Goal: Find specific page/section: Find specific page/section

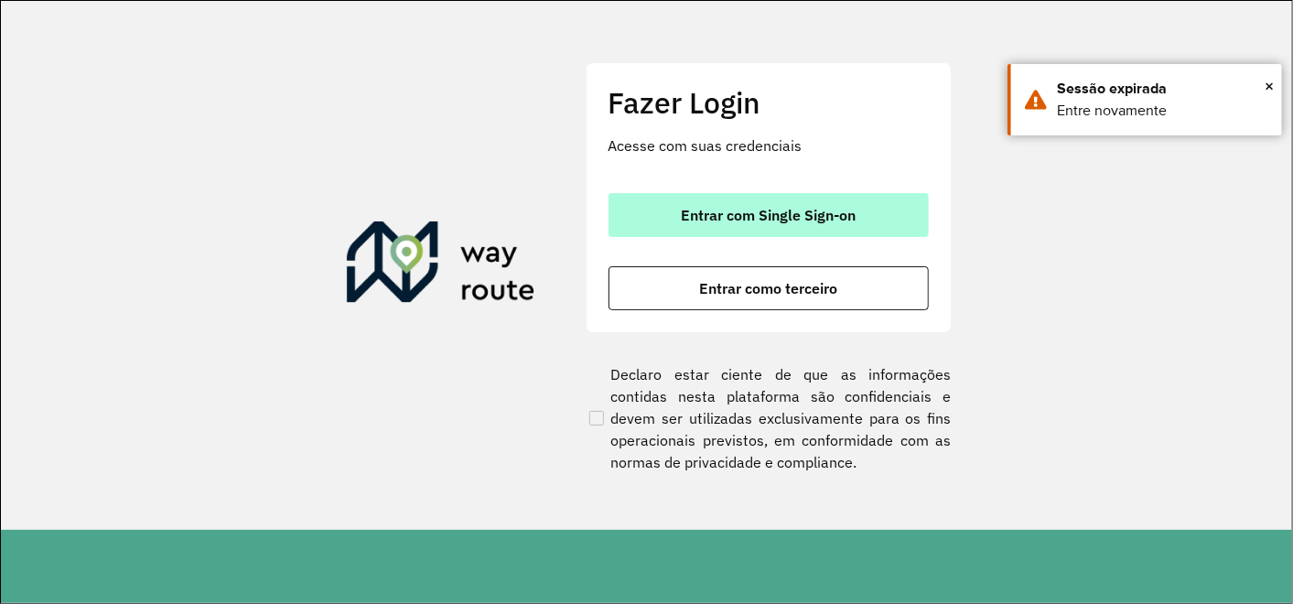
click at [759, 217] on span "Entrar com Single Sign-on" at bounding box center [768, 215] width 175 height 15
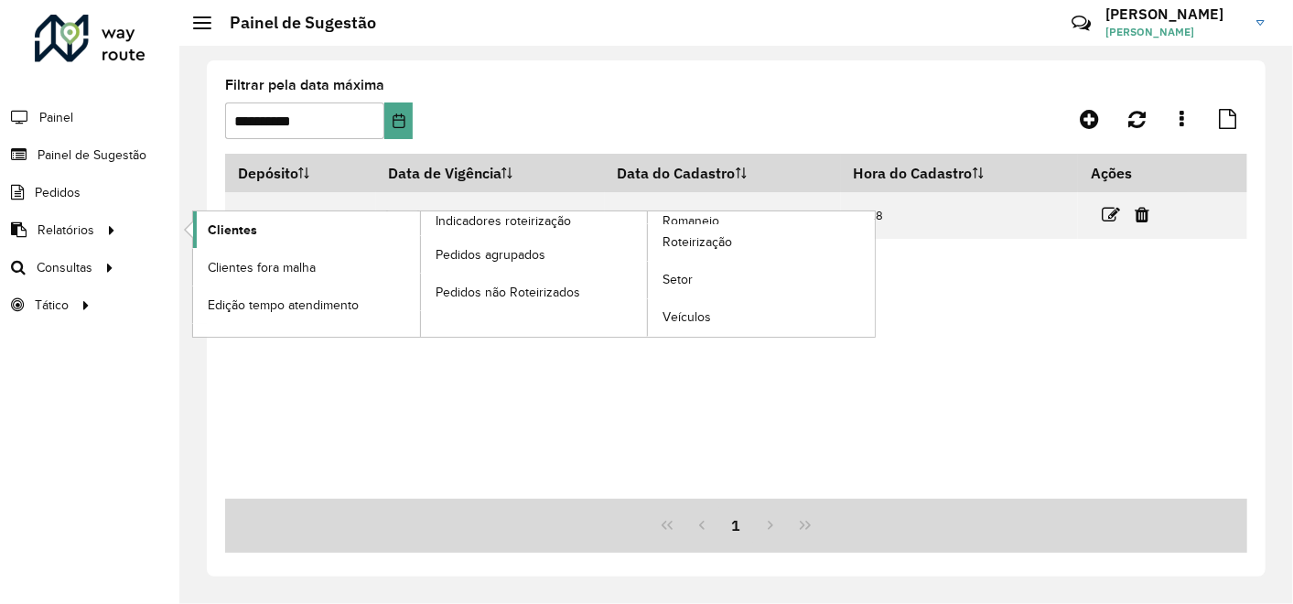
click at [232, 224] on span "Clientes" at bounding box center [232, 230] width 49 height 19
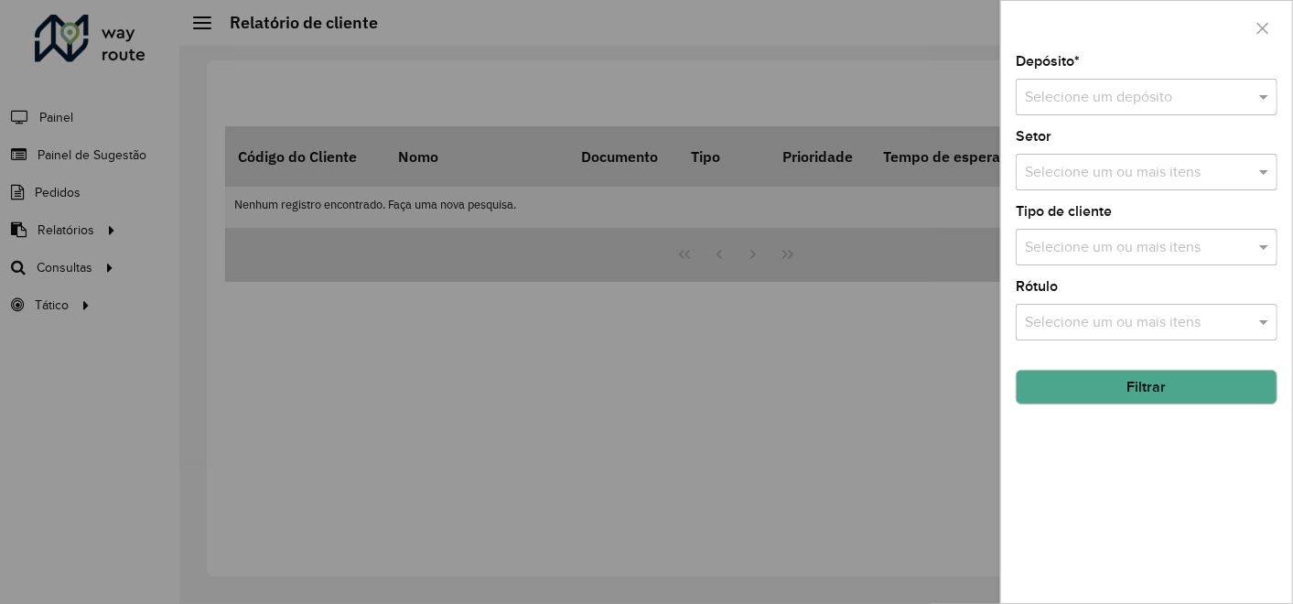
click at [1086, 99] on input "text" at bounding box center [1128, 98] width 207 height 22
click at [1081, 145] on span "CDD Contagem" at bounding box center [1074, 150] width 101 height 16
click at [1095, 390] on button "Filtrar" at bounding box center [1147, 387] width 262 height 35
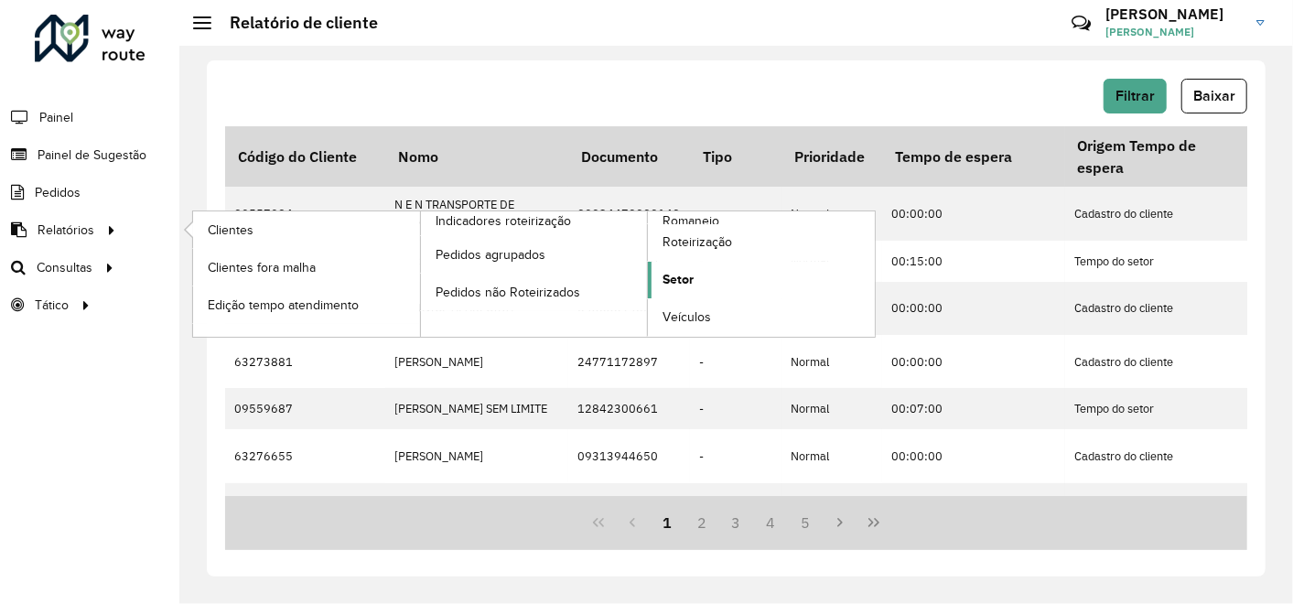
click at [674, 282] on span "Setor" at bounding box center [677, 279] width 31 height 19
